Goal: Task Accomplishment & Management: Use online tool/utility

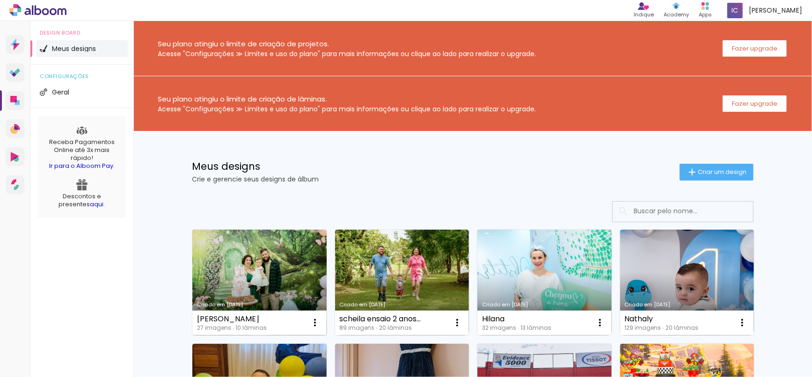
click at [303, 261] on link "Criado em [DATE]" at bounding box center [259, 283] width 134 height 106
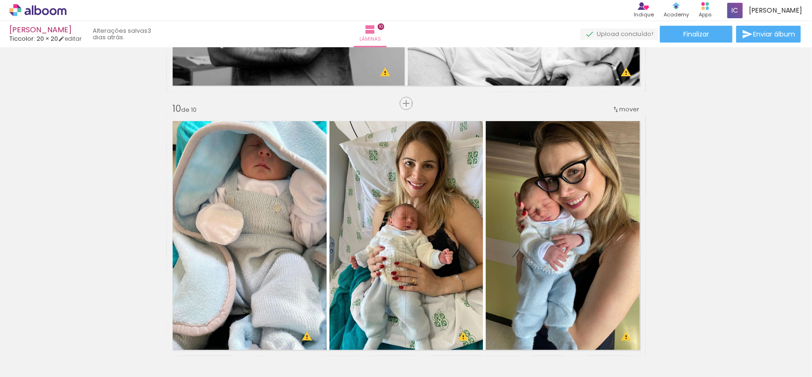
scroll to position [2362, 0]
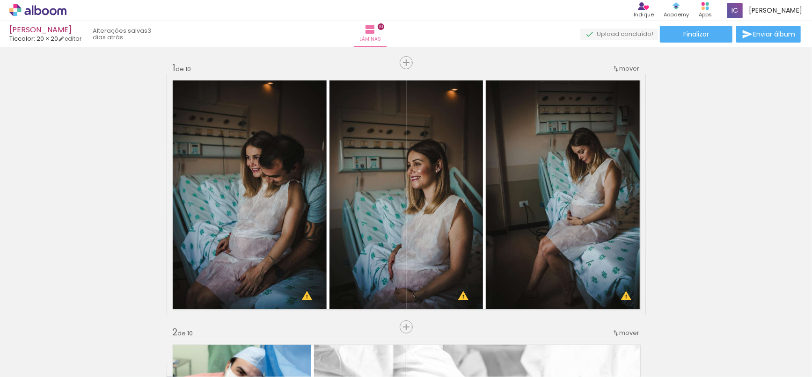
scroll to position [2362, 0]
